Goal: Task Accomplishment & Management: Complete application form

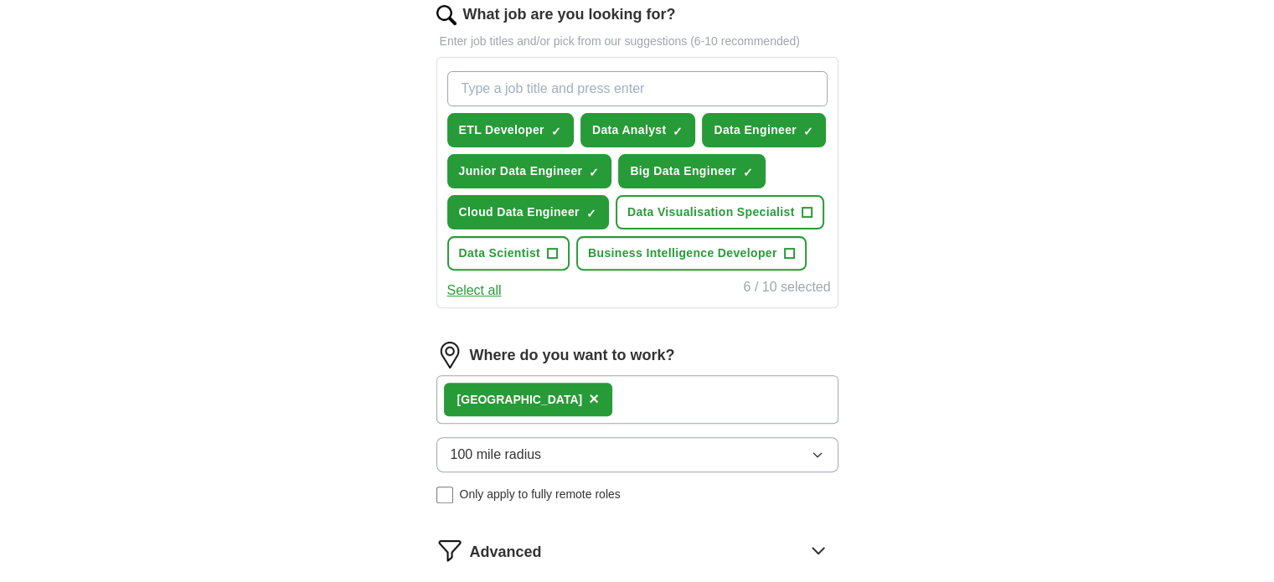
scroll to position [560, 0]
click at [449, 289] on button "Select all" at bounding box center [474, 290] width 54 height 20
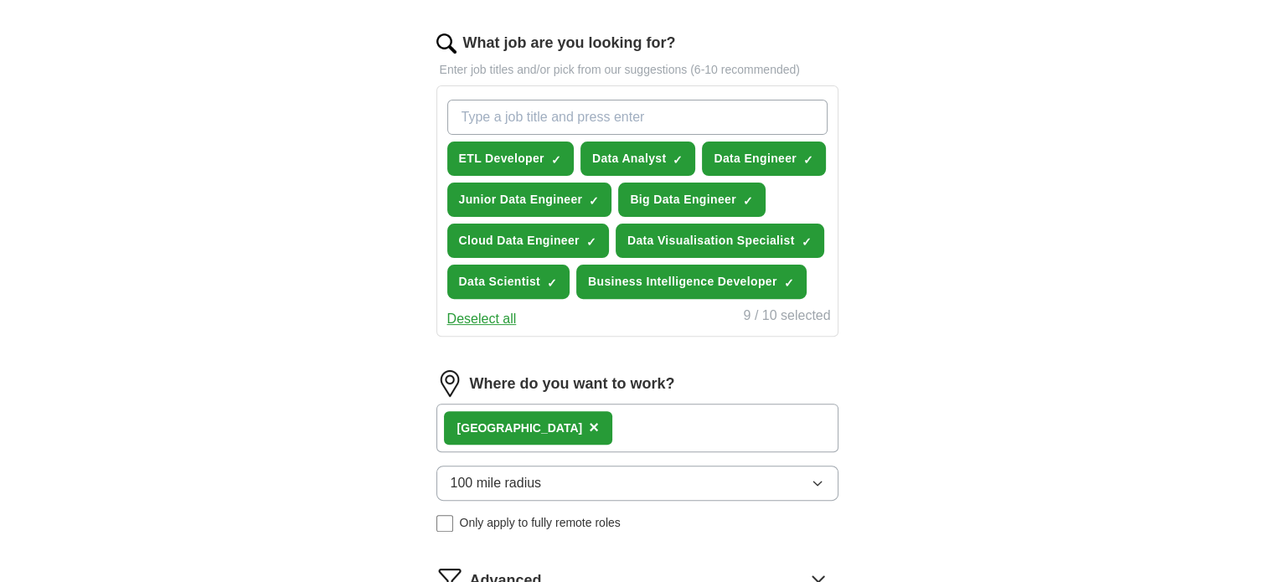
scroll to position [523, 0]
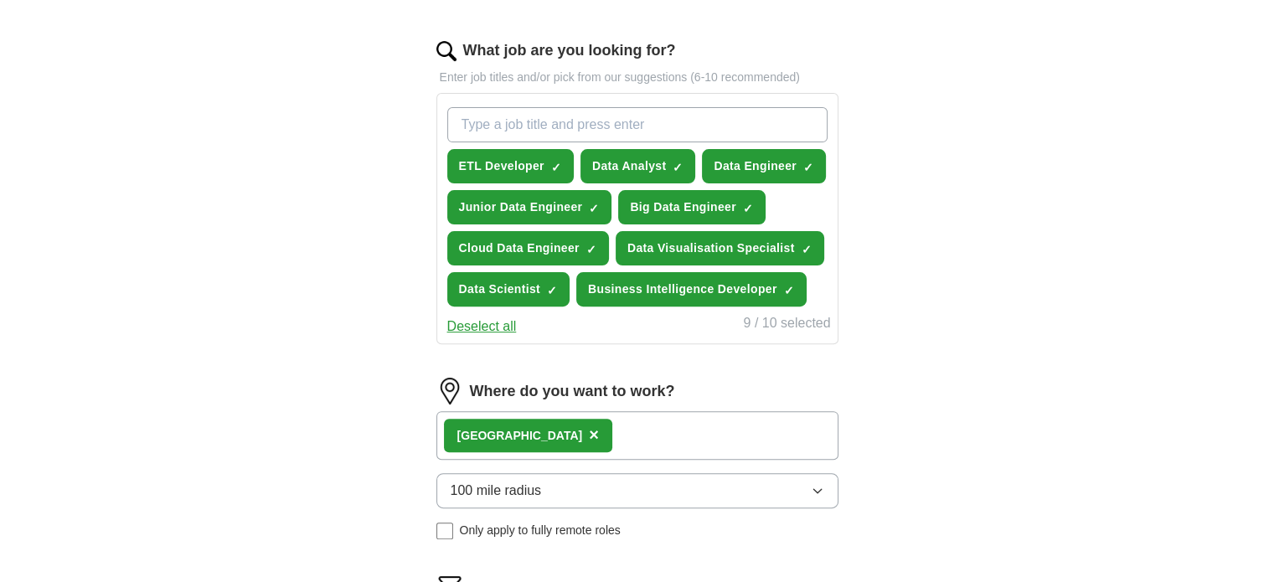
click at [474, 330] on button "Deselect all" at bounding box center [482, 327] width 70 height 20
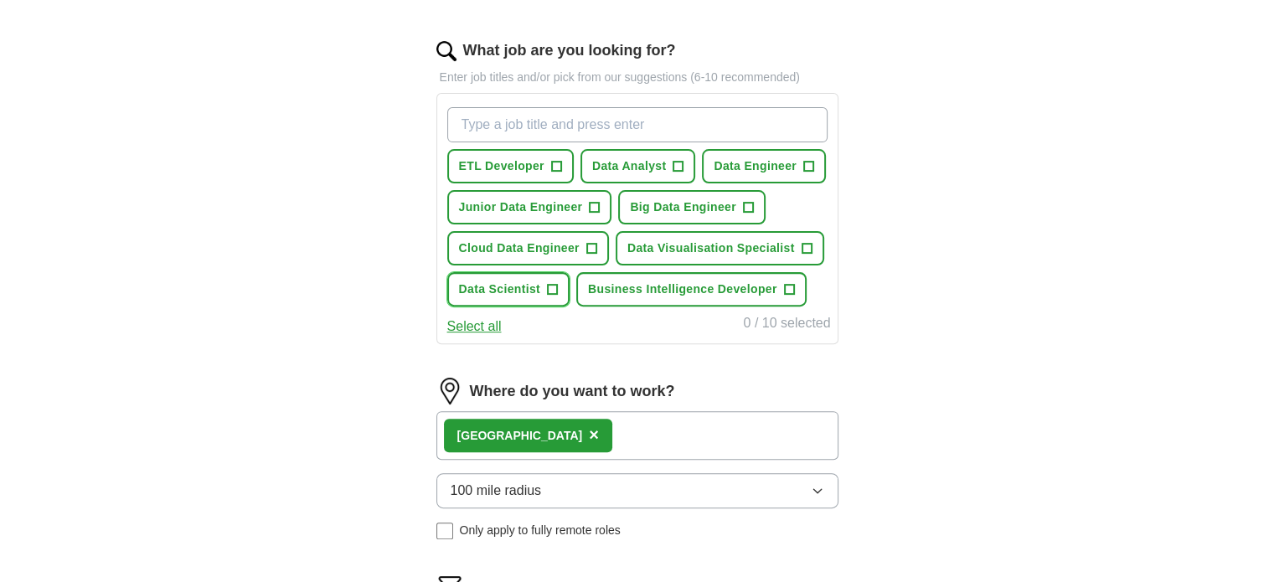
click at [494, 281] on span "Data Scientist" at bounding box center [500, 290] width 82 height 18
click at [549, 240] on span "Cloud Data Engineer" at bounding box center [519, 249] width 121 height 18
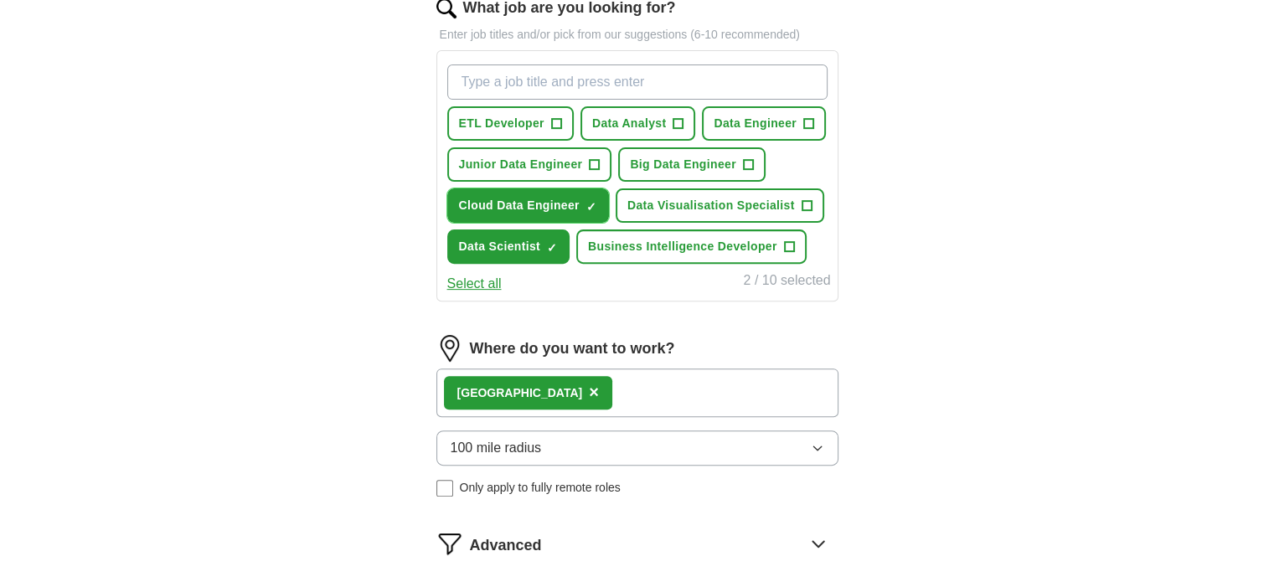
scroll to position [567, 0]
click at [653, 229] on button "Business Intelligence Developer +" at bounding box center [691, 246] width 230 height 34
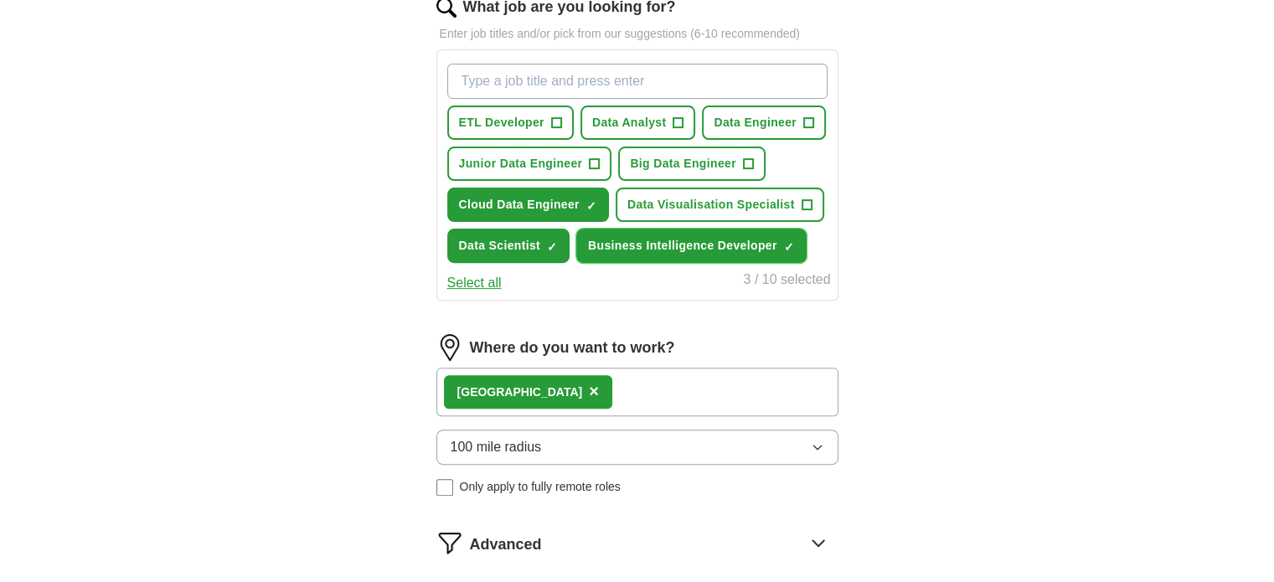
click at [643, 245] on span "Business Intelligence Developer" at bounding box center [682, 246] width 189 height 18
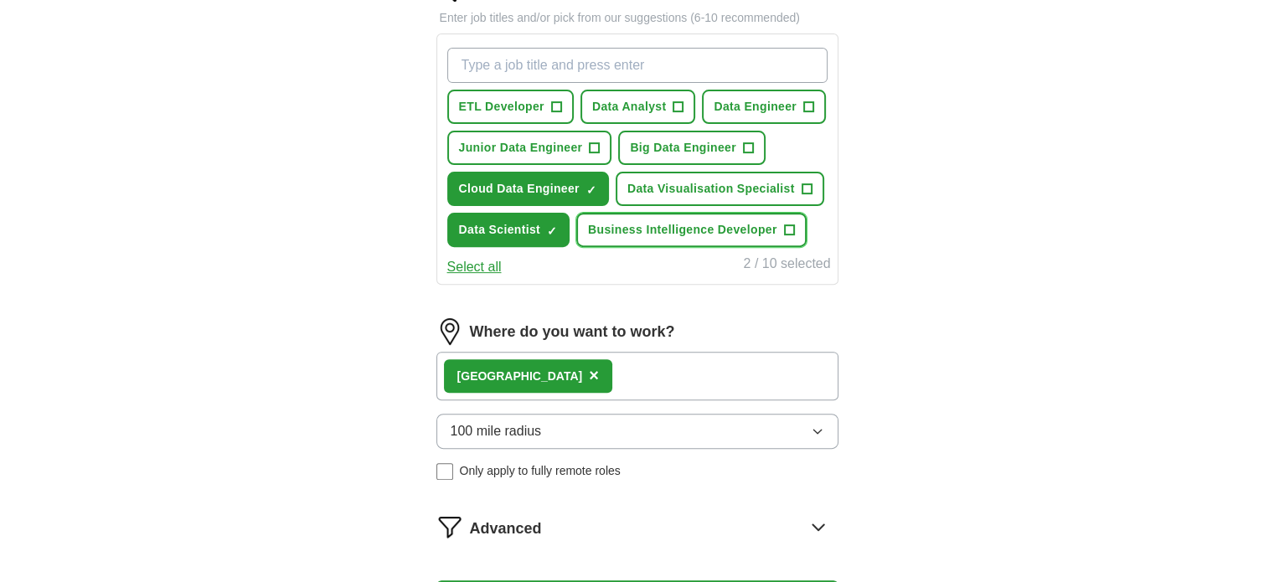
scroll to position [559, 0]
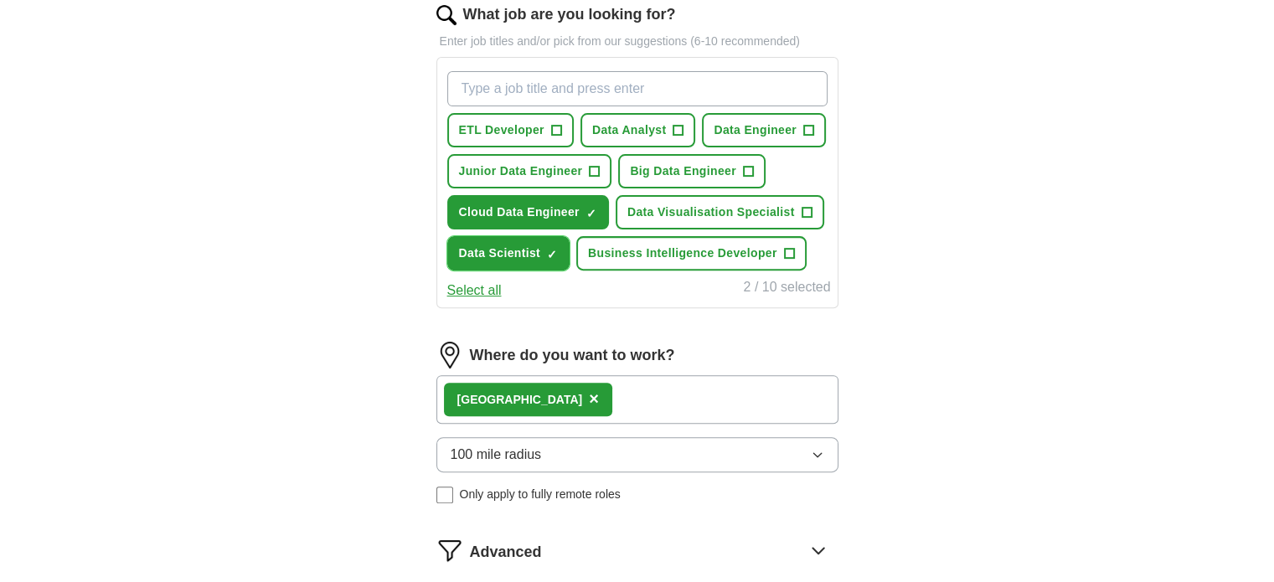
click at [503, 258] on span "Data Scientist" at bounding box center [500, 254] width 82 height 18
click at [523, 178] on button "Junior Data Engineer +" at bounding box center [529, 171] width 165 height 34
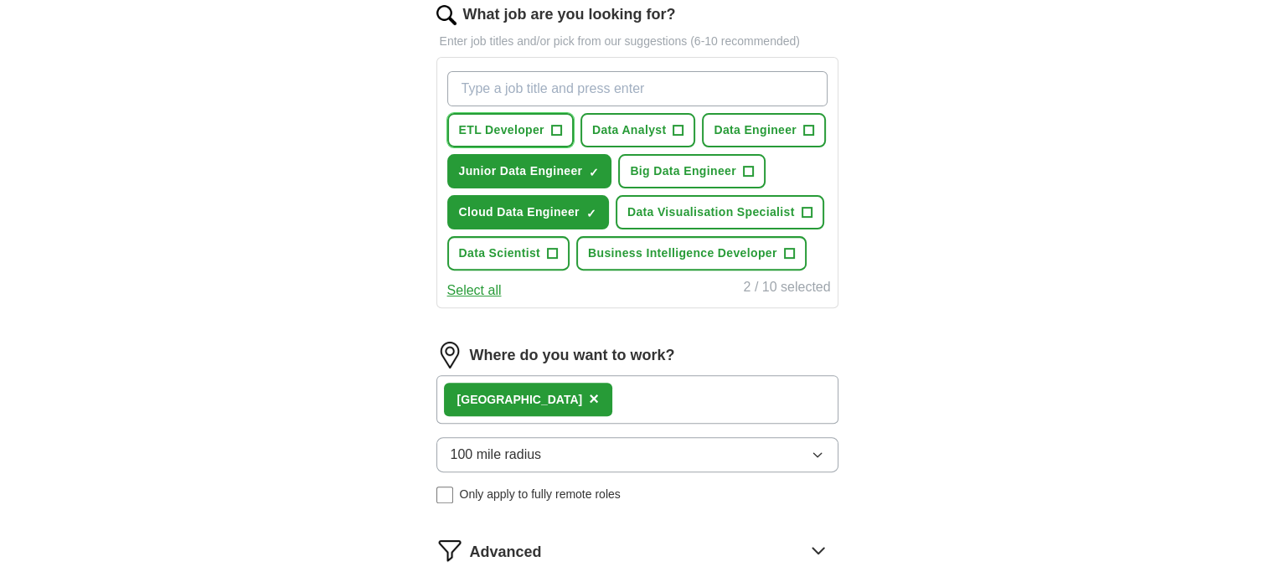
click at [507, 124] on span "ETL Developer" at bounding box center [501, 130] width 85 height 18
click at [620, 118] on button "Data Analyst +" at bounding box center [638, 130] width 116 height 34
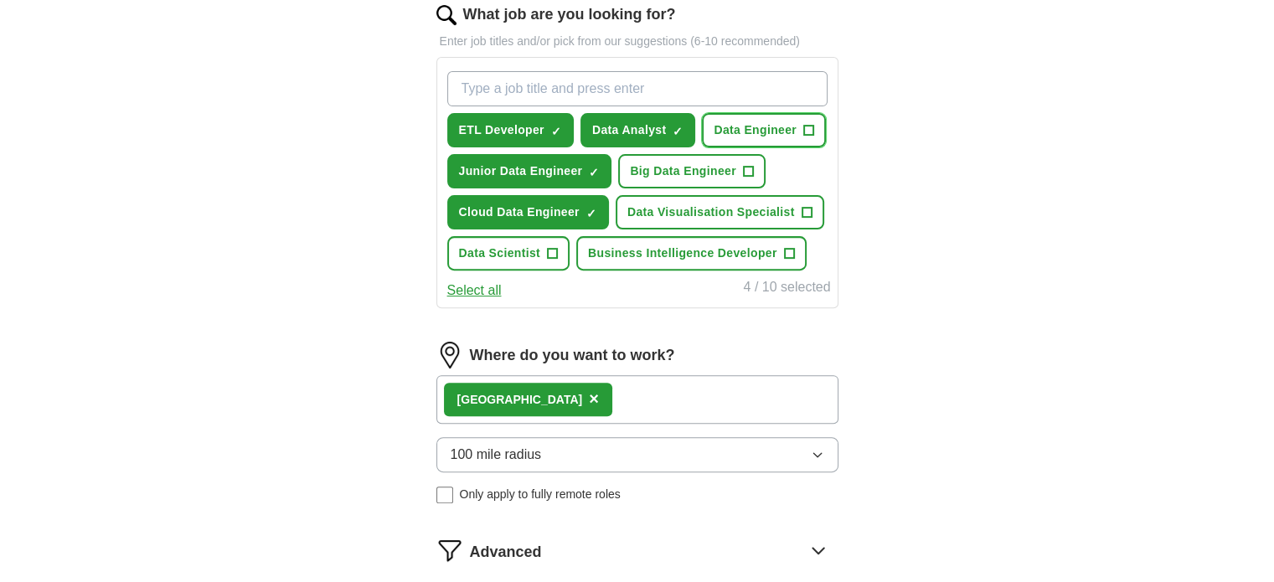
click at [730, 114] on button "Data Engineer +" at bounding box center [764, 130] width 124 height 34
click at [672, 172] on span "Big Data Engineer" at bounding box center [683, 171] width 106 height 18
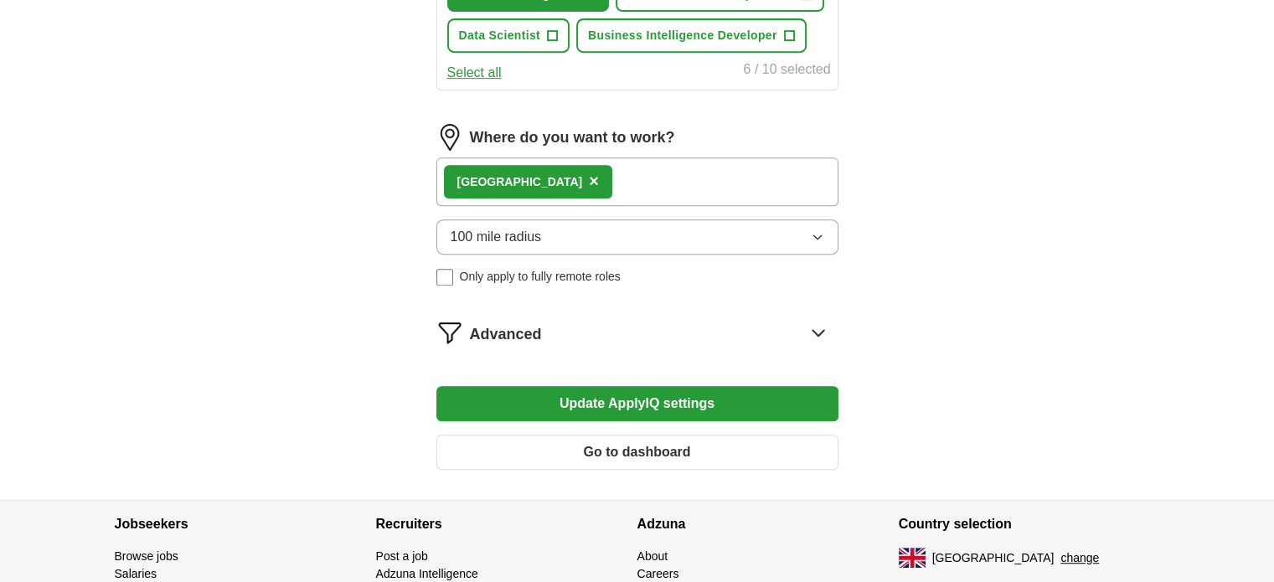
scroll to position [784, 0]
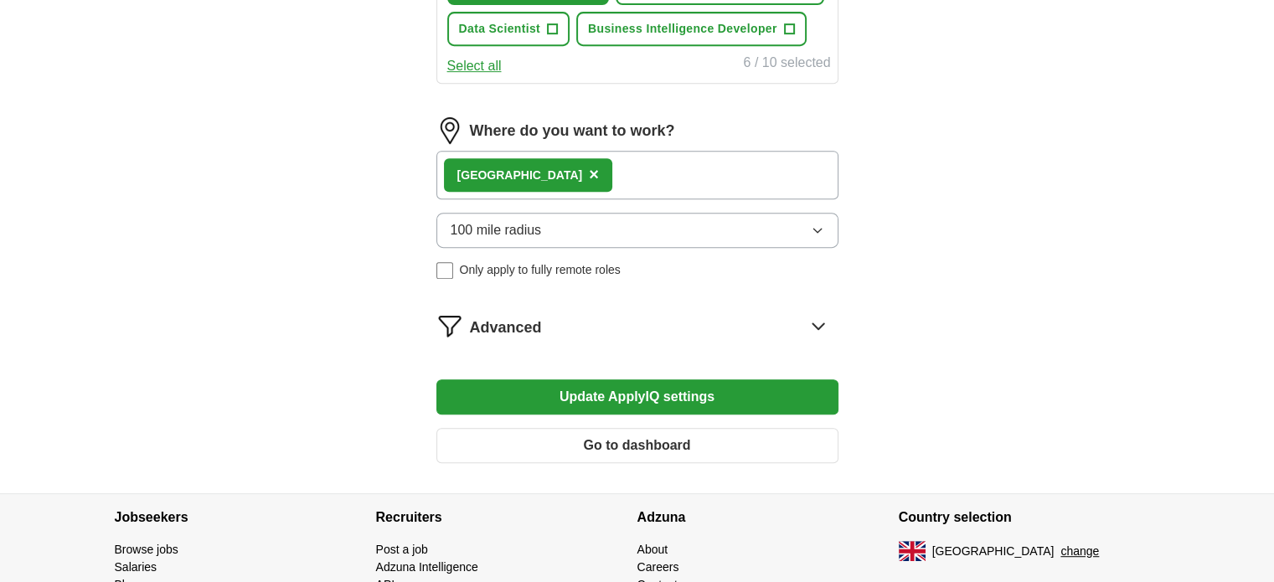
click at [586, 165] on div "Manchester ×" at bounding box center [637, 175] width 402 height 49
click at [600, 173] on div "Manchester ×" at bounding box center [637, 175] width 402 height 49
click at [589, 177] on div "Manchester ×" at bounding box center [637, 175] width 402 height 49
click at [593, 170] on div "Manchester ×" at bounding box center [637, 175] width 402 height 49
click at [593, 168] on div "Manchester ×" at bounding box center [637, 175] width 402 height 49
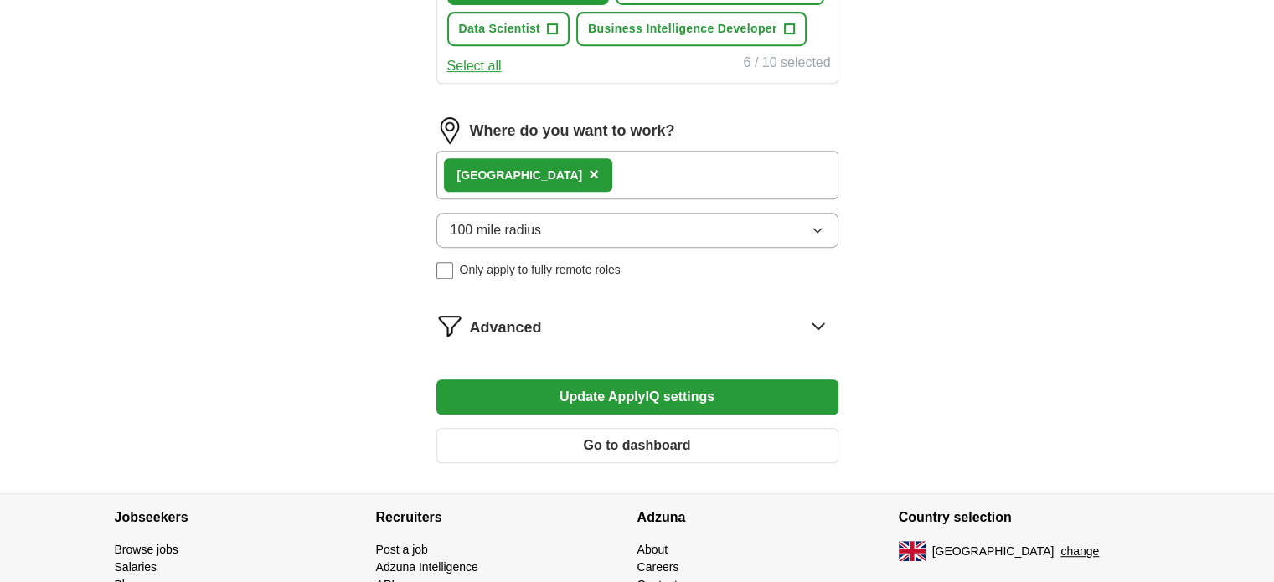
click at [590, 189] on div "Manchester ×" at bounding box center [637, 175] width 402 height 49
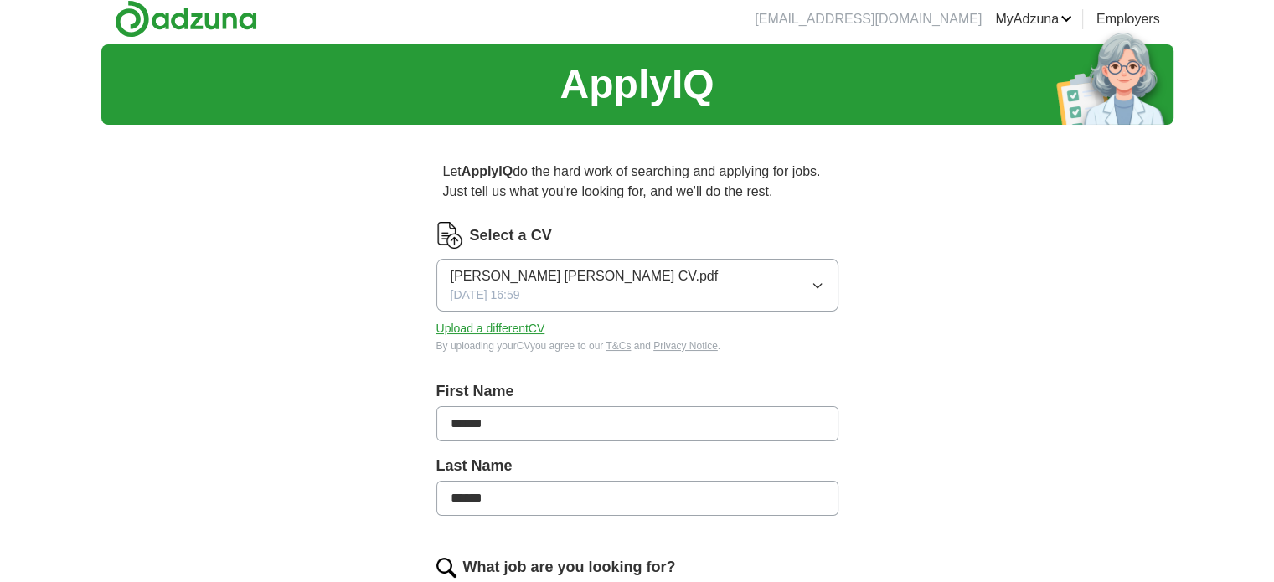
scroll to position [0, 0]
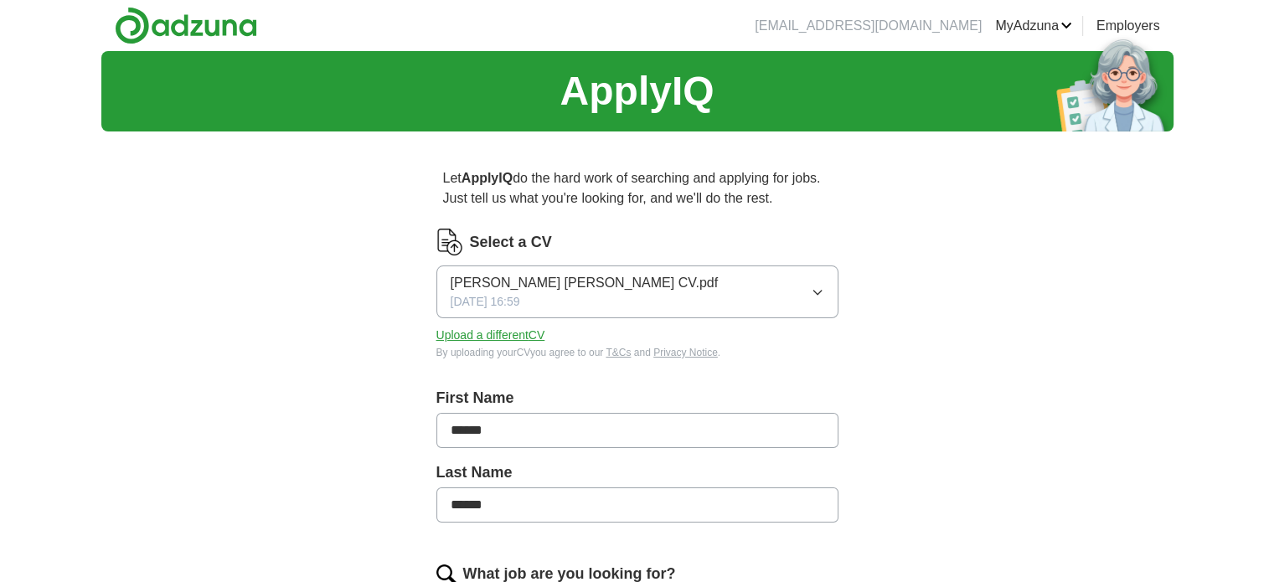
click at [131, 31] on img at bounding box center [186, 26] width 142 height 38
